Goal: Task Accomplishment & Management: Use online tool/utility

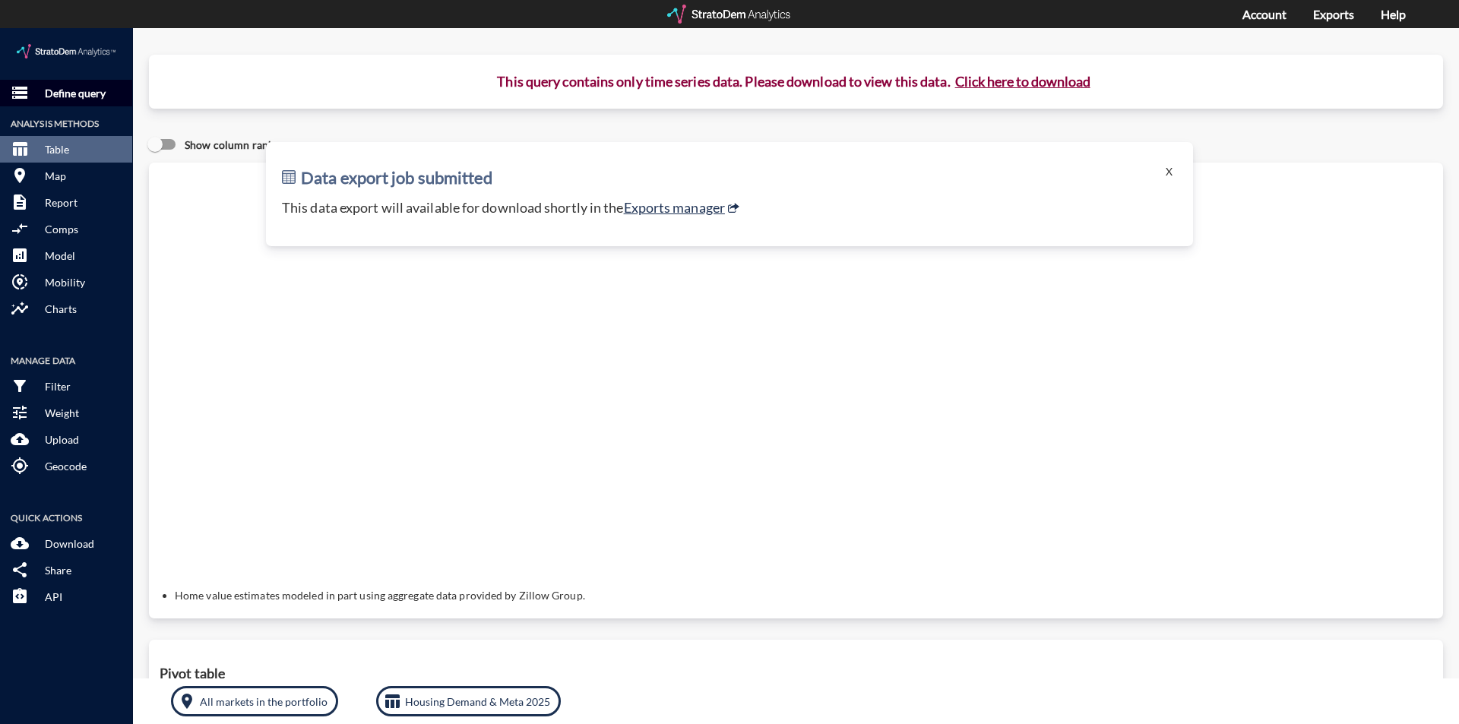
click p "Define query"
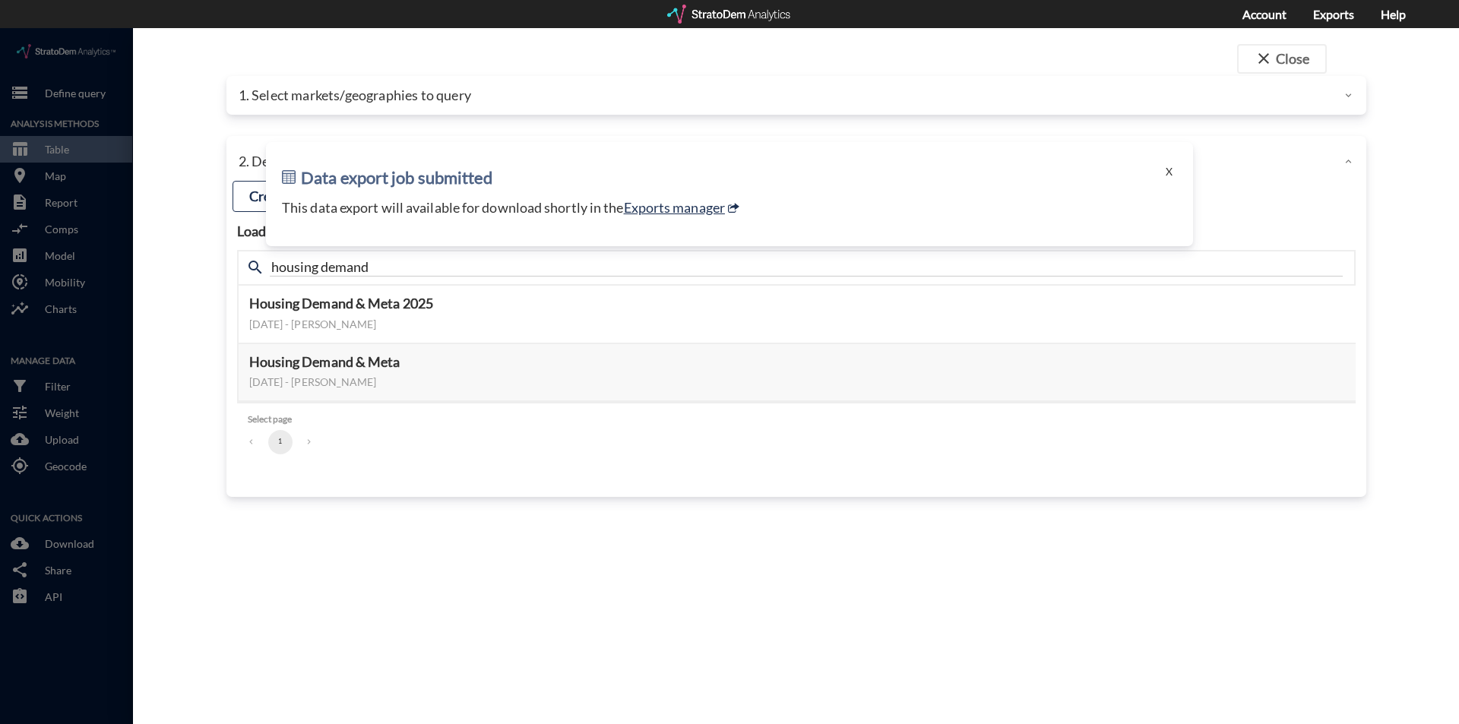
click button "X"
click div "1. Select markets/geographies to query"
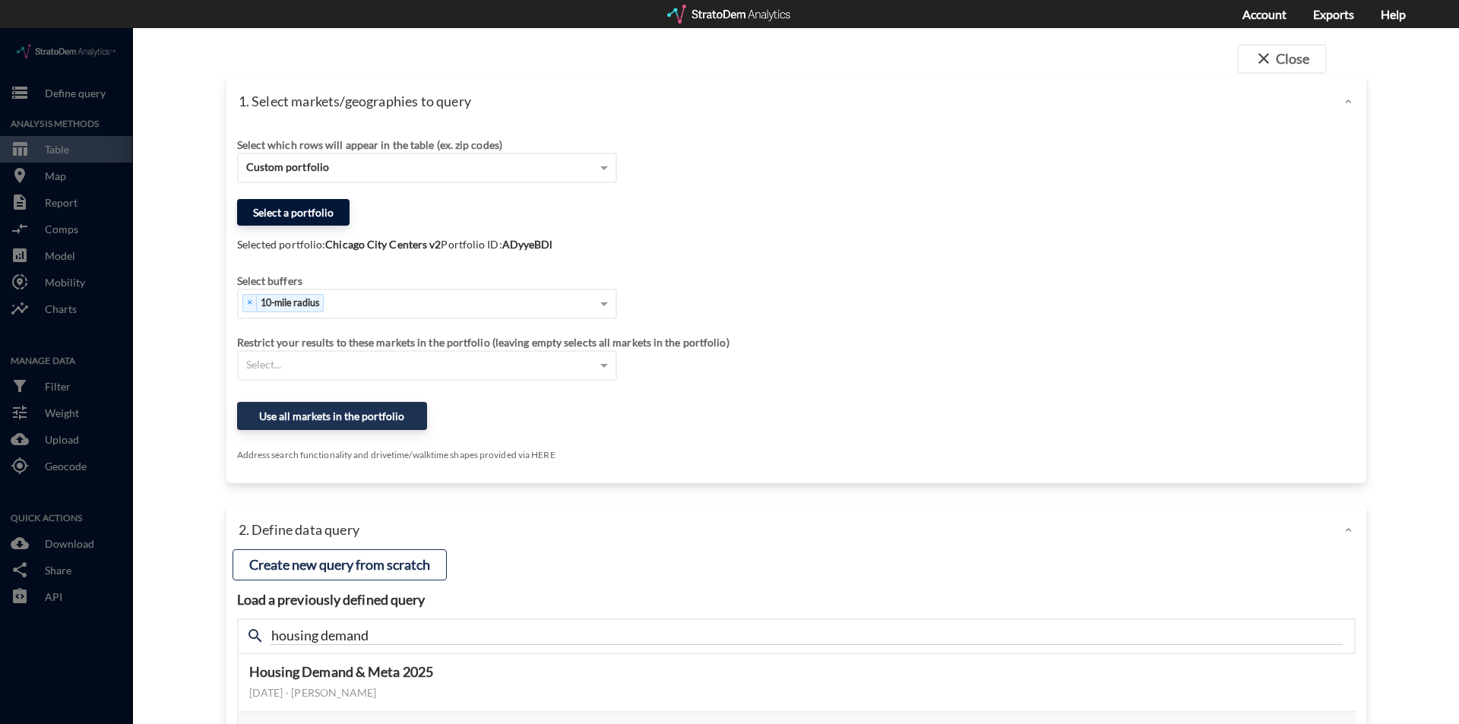
click button "Select a portfolio"
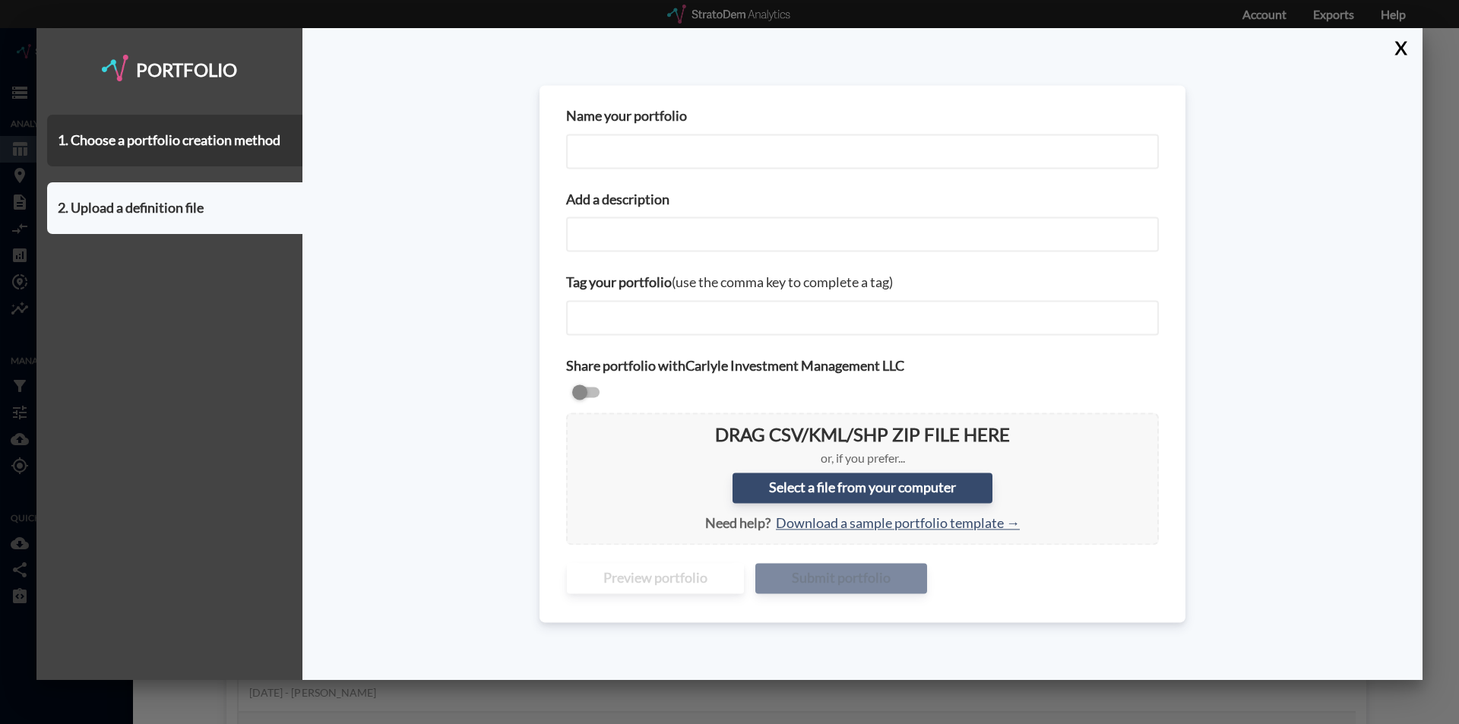
click at [628, 146] on input "Name your portfolio" at bounding box center [862, 151] width 593 height 35
type input "Chicago City Centers"
click at [673, 239] on input "Add a description" at bounding box center [862, 234] width 593 height 35
paste input "Chicago City Centers"
type input "Chicago City Centers"
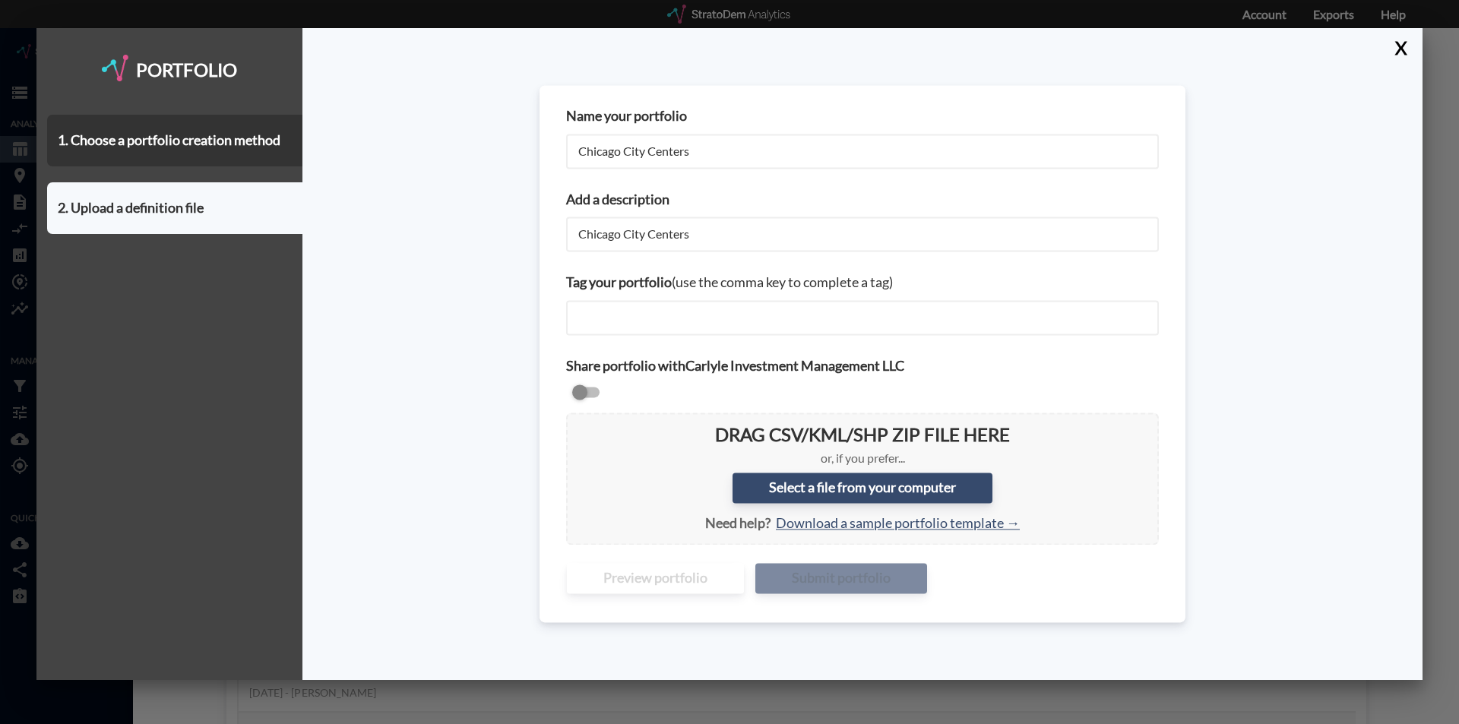
click at [454, 305] on div "Name your portfolio Chicago City Centers Add a description Chicago City Centers…" at bounding box center [862, 354] width 1120 height 652
click at [894, 488] on label "Select a file from your computer" at bounding box center [862, 488] width 260 height 30
click at [578, 425] on input "Select a file from your computer" at bounding box center [578, 425] width 0 height 0
type input "C:\fakepath\Chicago City Centers - [DATE].csv"
click at [818, 578] on button "Submit portfolio" at bounding box center [841, 579] width 172 height 30
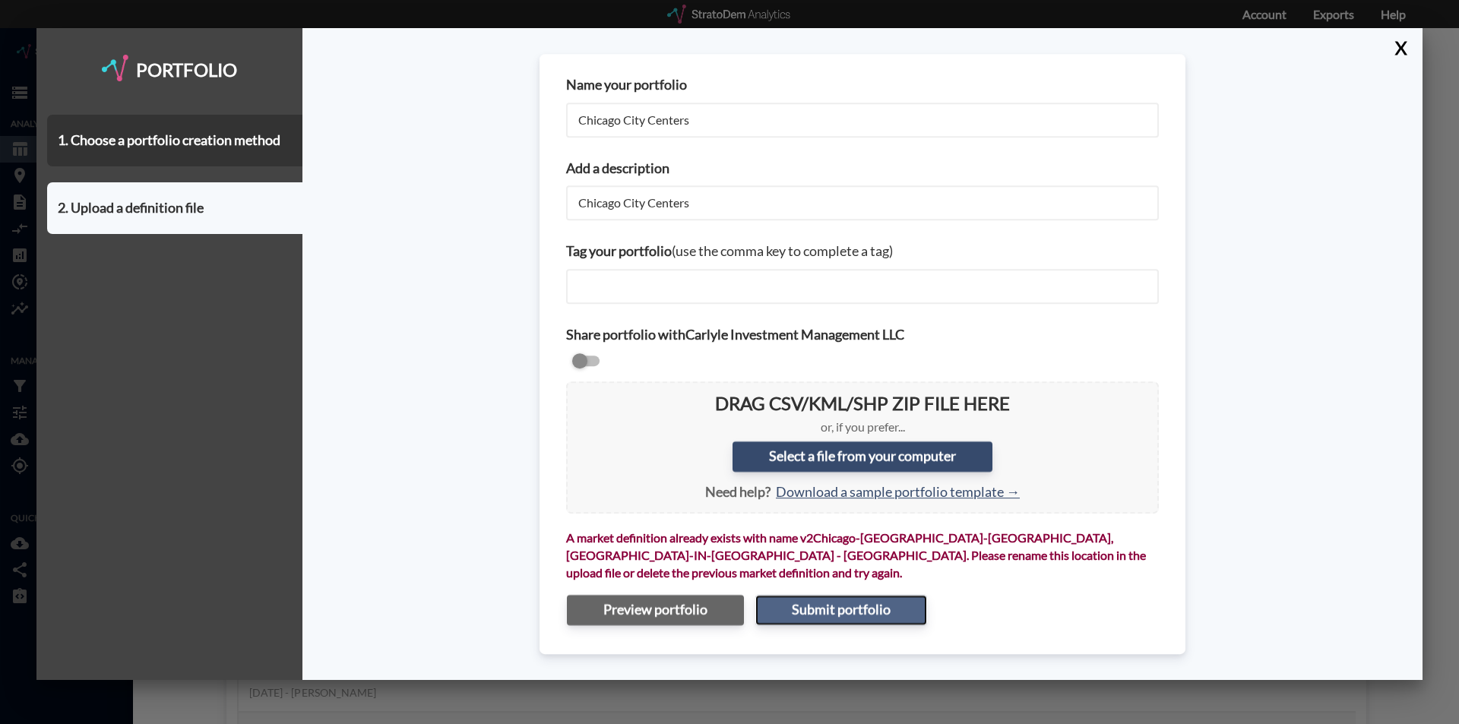
click at [819, 595] on button "Submit portfolio" at bounding box center [841, 610] width 172 height 30
click at [1394, 48] on button "X" at bounding box center [1397, 48] width 27 height 40
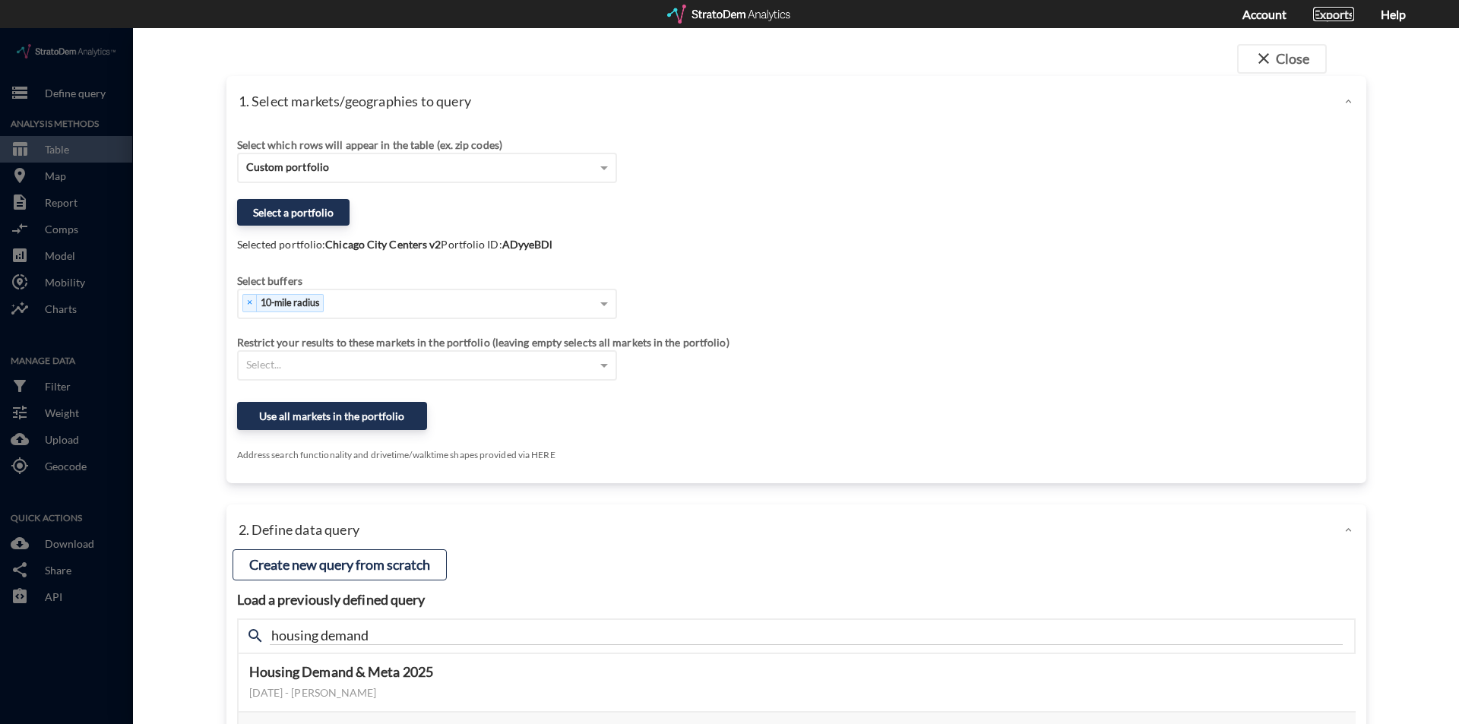
click at [1335, 20] on link "Exports" at bounding box center [1333, 14] width 41 height 14
